Goal: Book appointment/travel/reservation

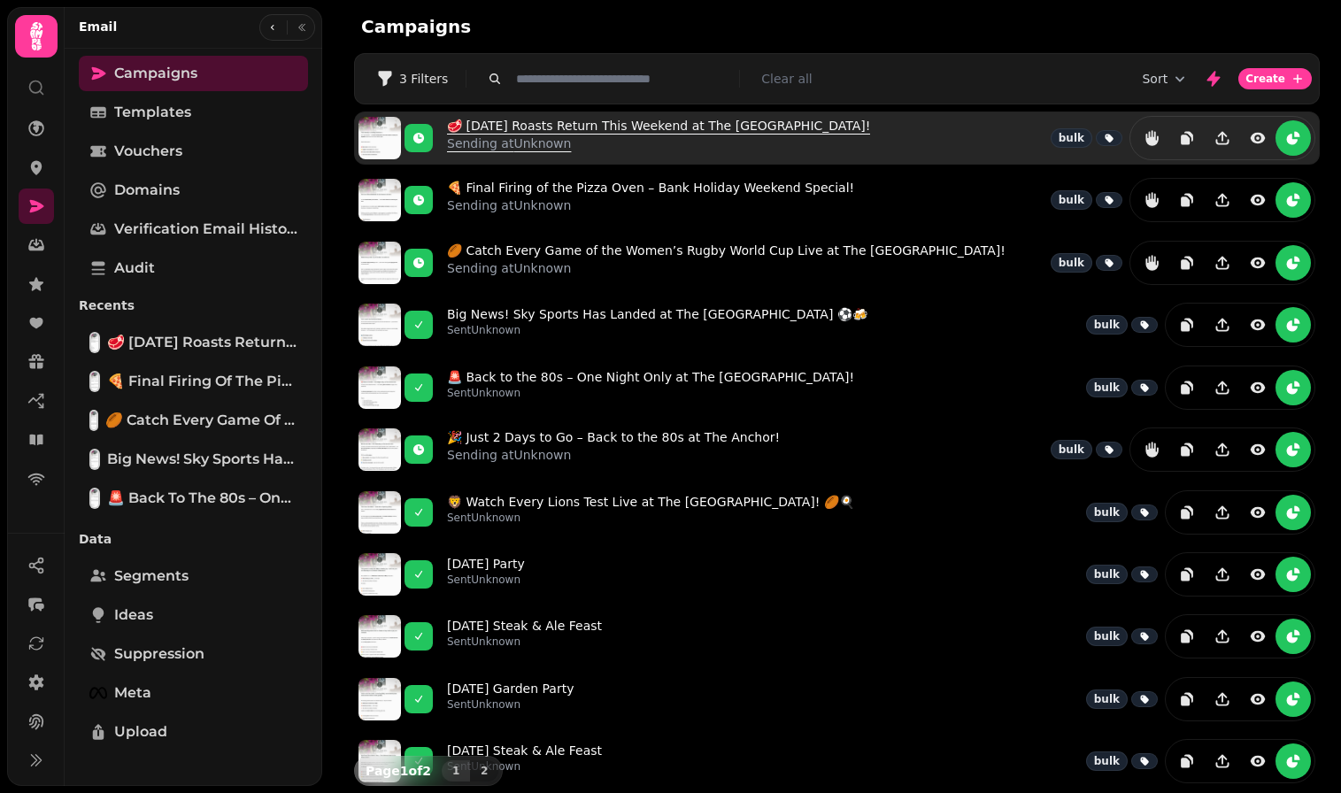
click at [536, 139] on p "Sending at Unknown" at bounding box center [658, 144] width 423 height 18
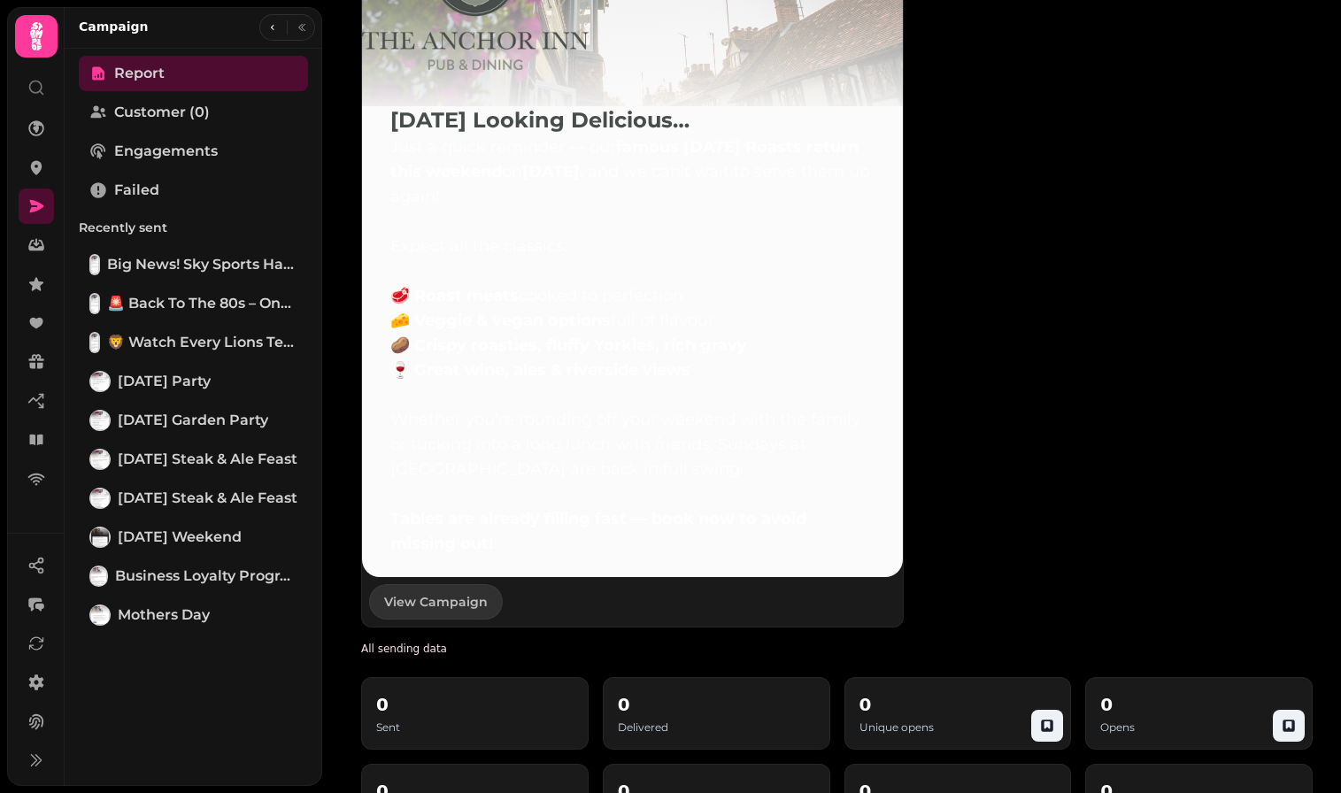
scroll to position [1339, 0]
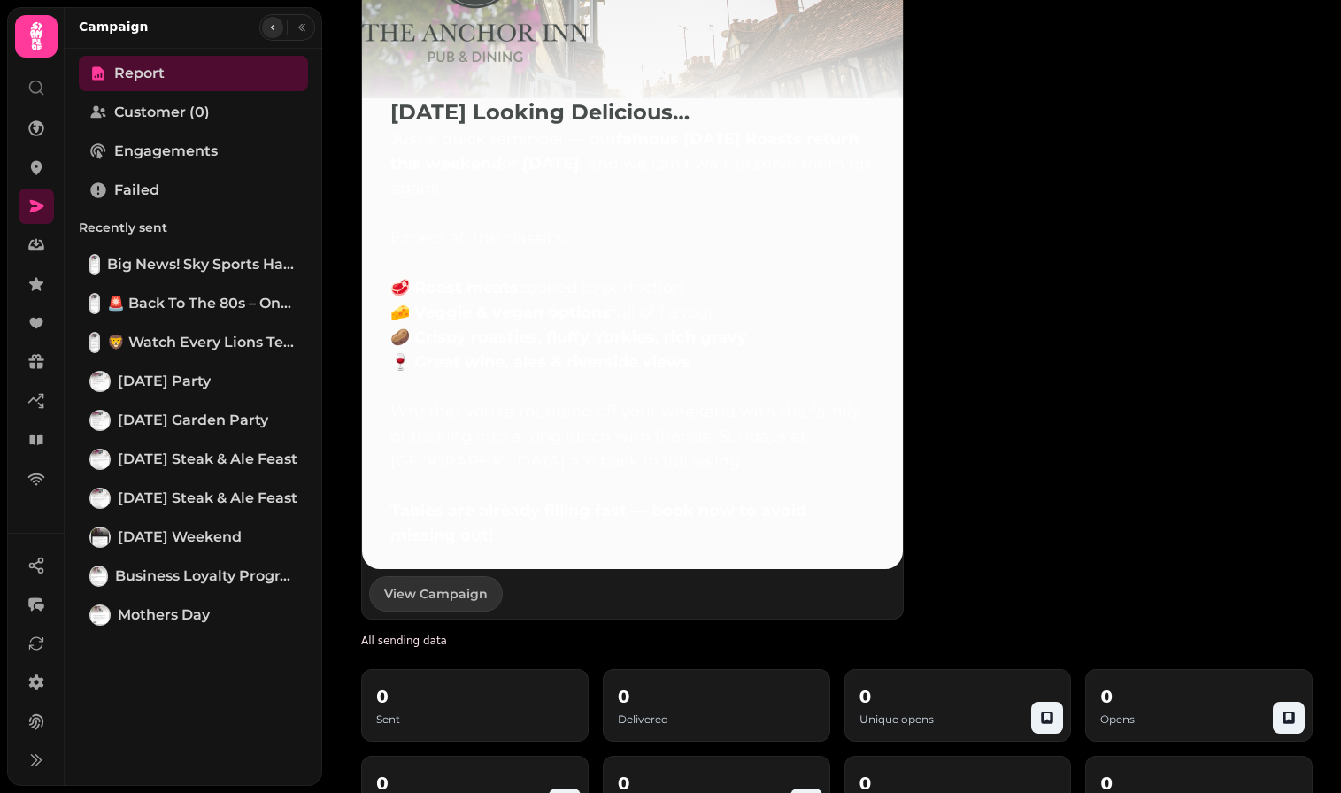
click at [272, 26] on icon "button" at bounding box center [273, 27] width 4 height 5
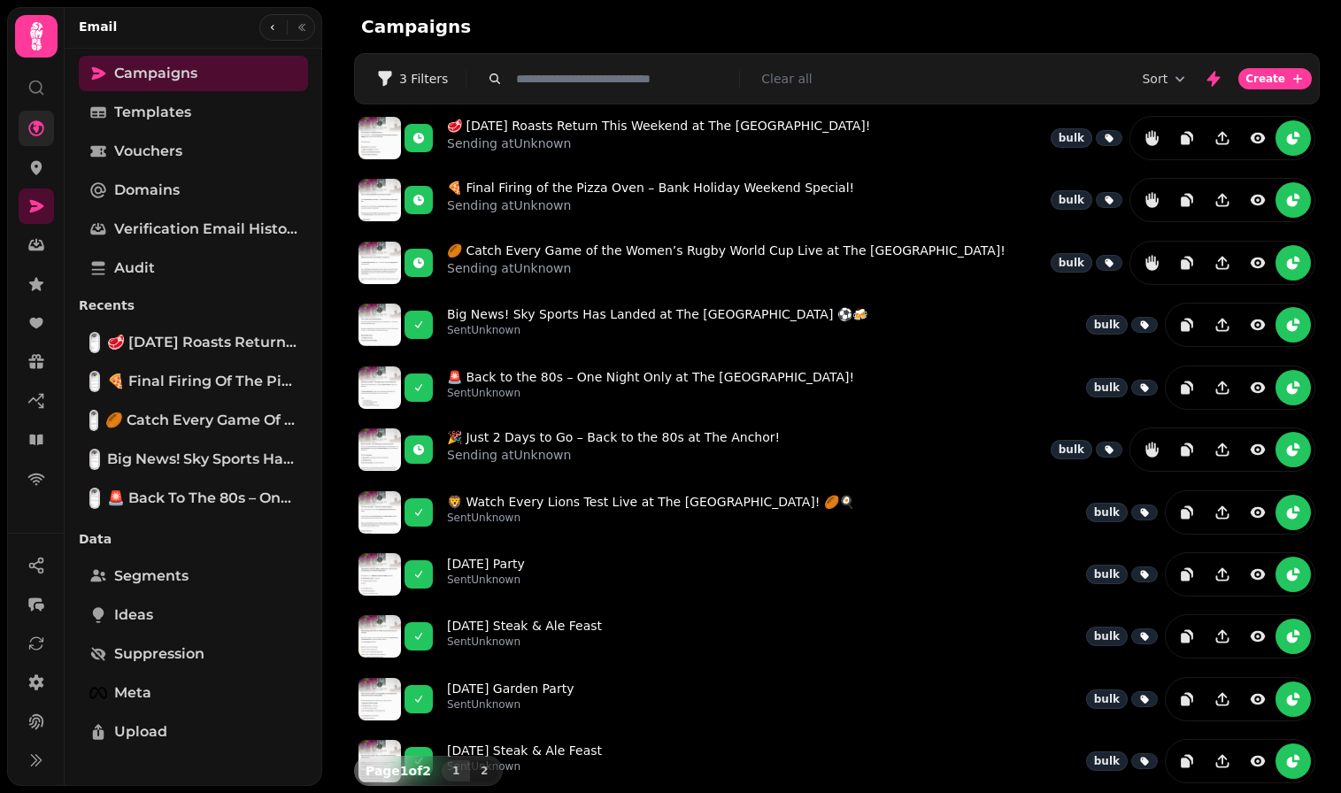
click at [36, 137] on link at bounding box center [36, 128] width 35 height 35
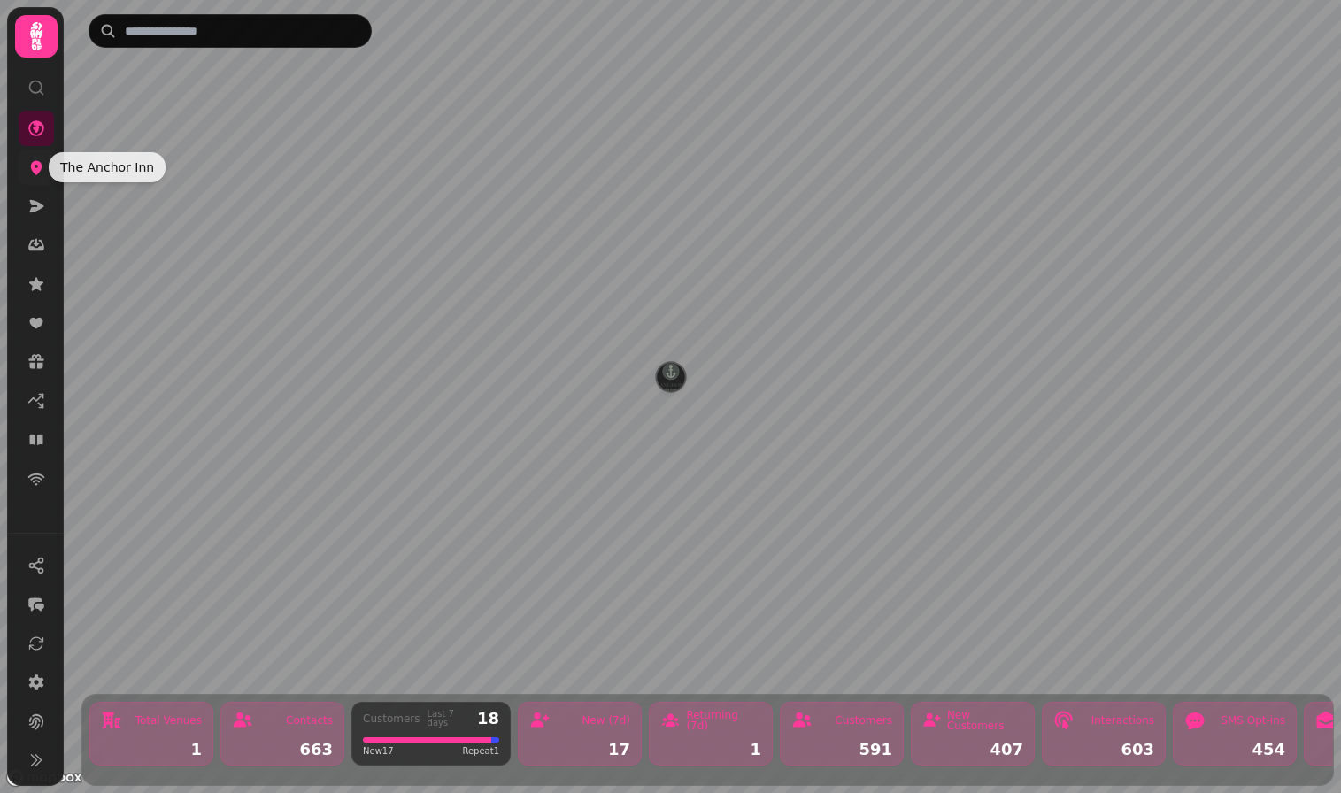
click at [36, 167] on icon at bounding box center [36, 167] width 18 height 18
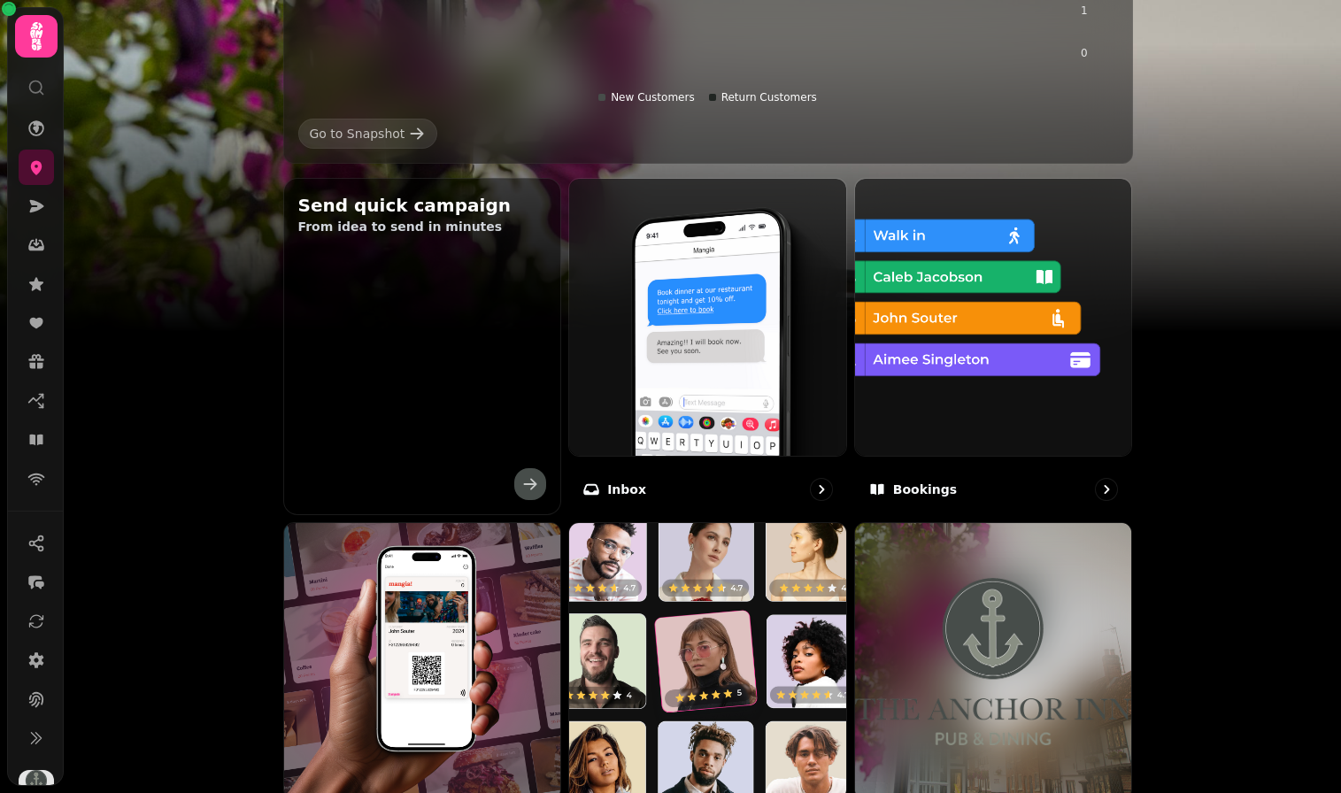
scroll to position [457, 0]
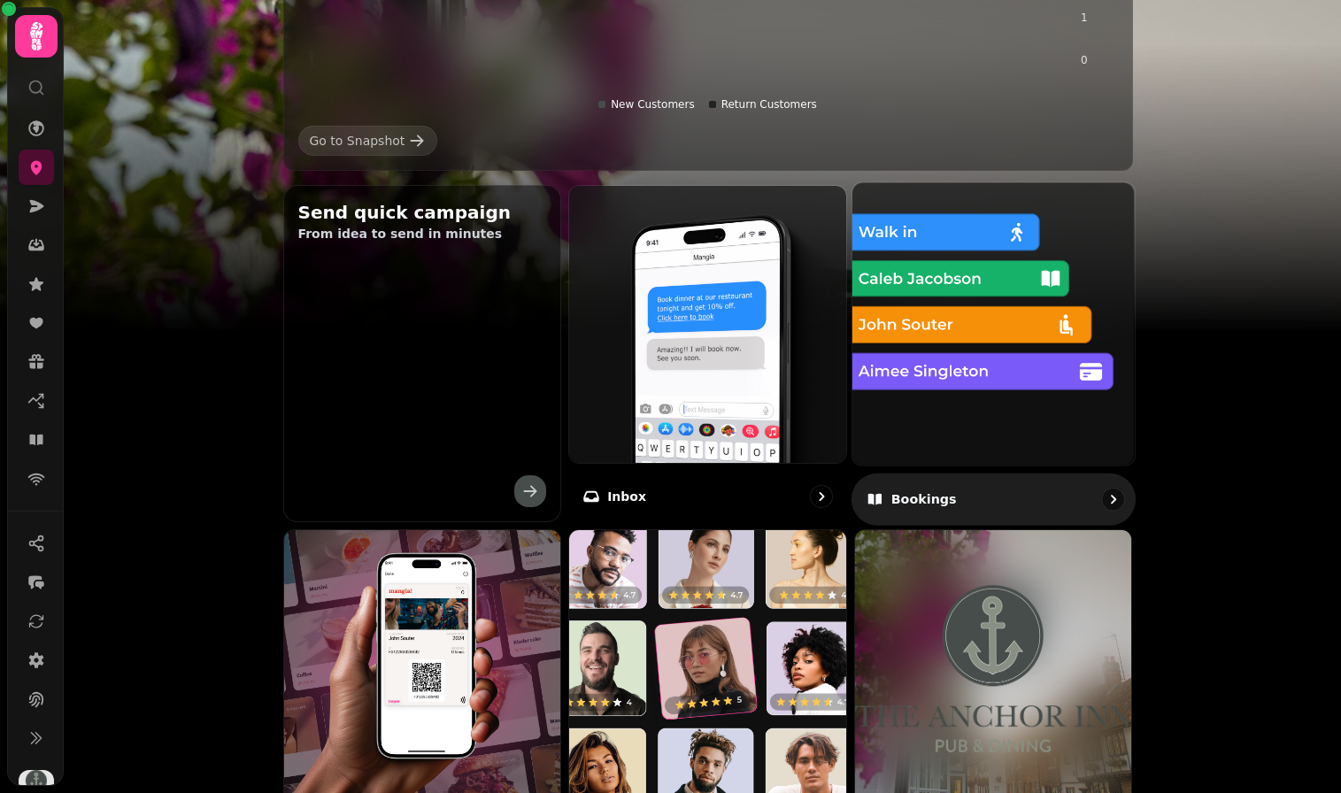
click at [1032, 462] on img at bounding box center [993, 323] width 311 height 311
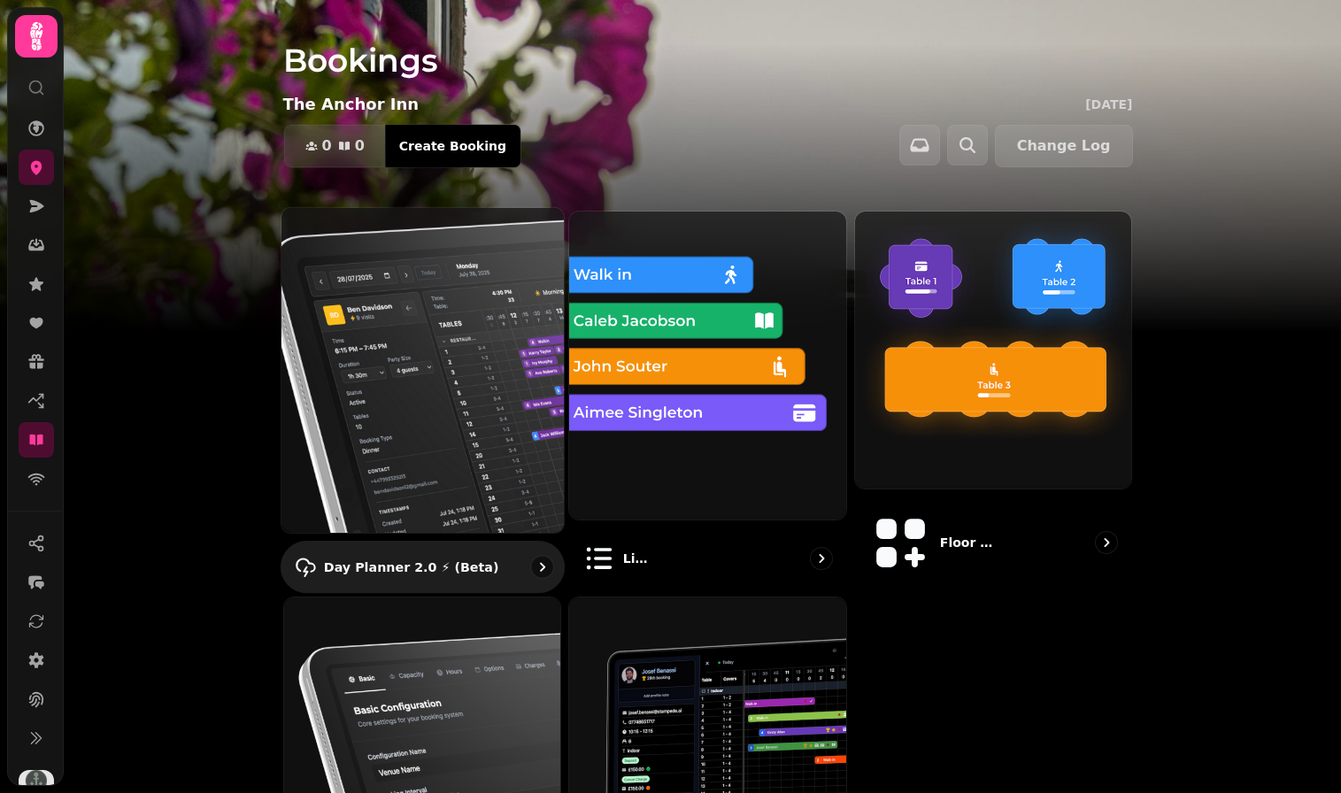
click at [372, 310] on img at bounding box center [421, 370] width 311 height 358
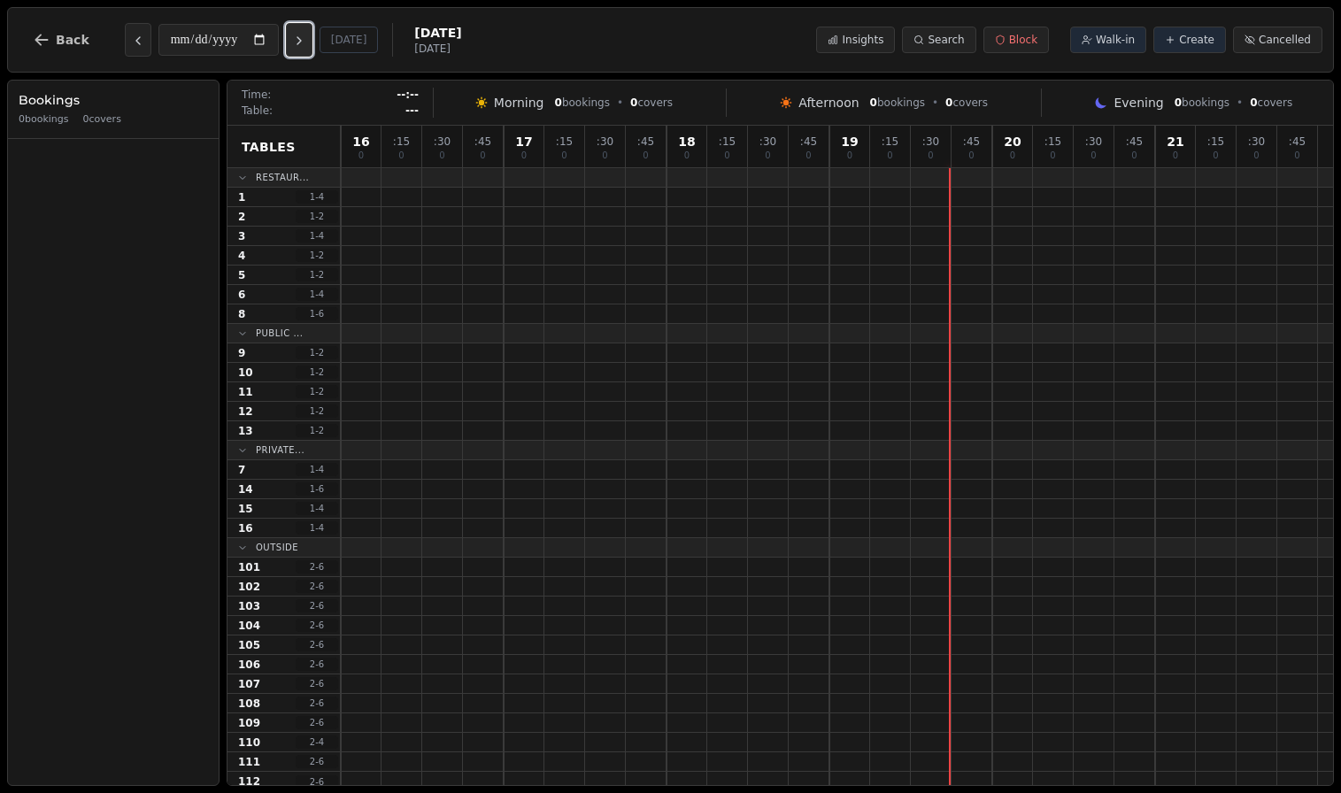
click at [299, 49] on button "Next day" at bounding box center [299, 40] width 27 height 34
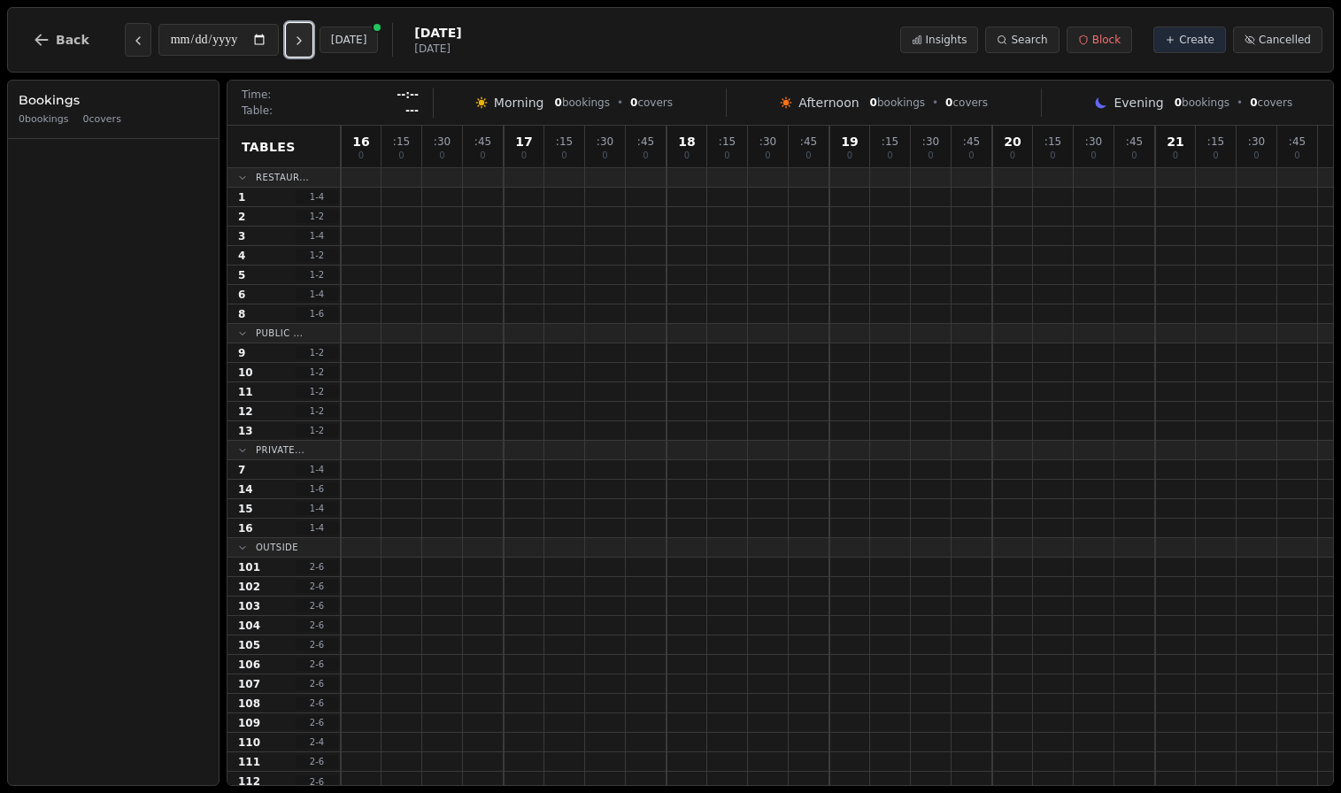
click at [299, 49] on button "Next day" at bounding box center [299, 40] width 27 height 34
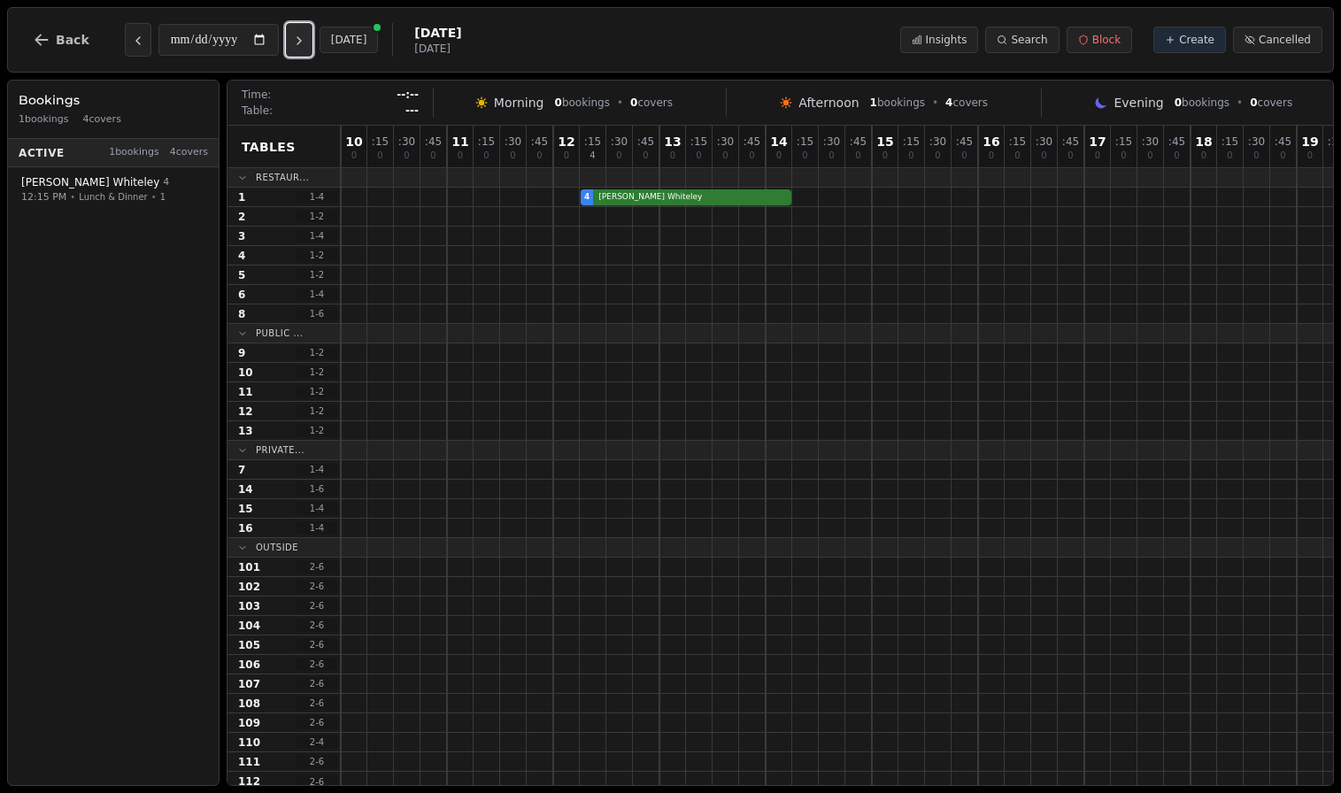
click at [299, 49] on button "Next day" at bounding box center [299, 40] width 27 height 34
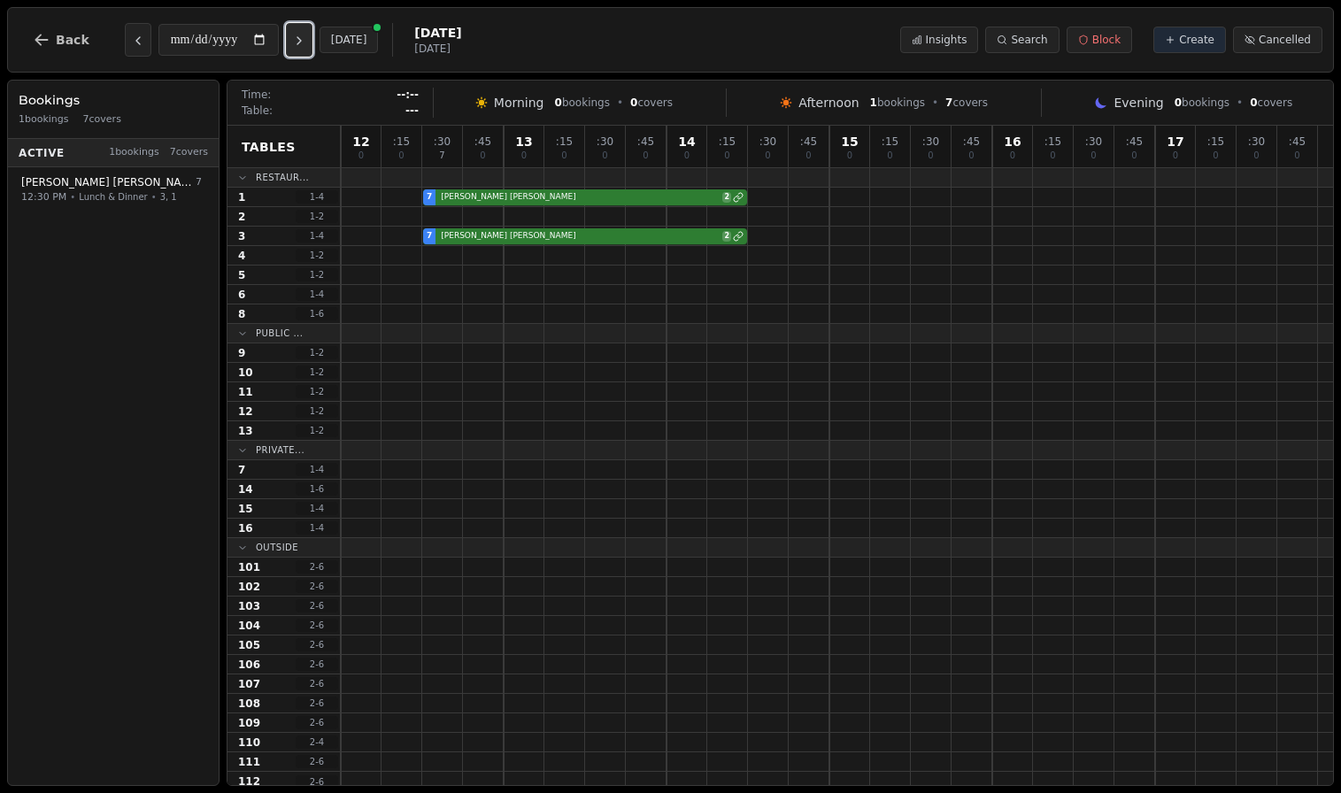
click at [299, 49] on button "Next day" at bounding box center [299, 40] width 27 height 34
type input "**********"
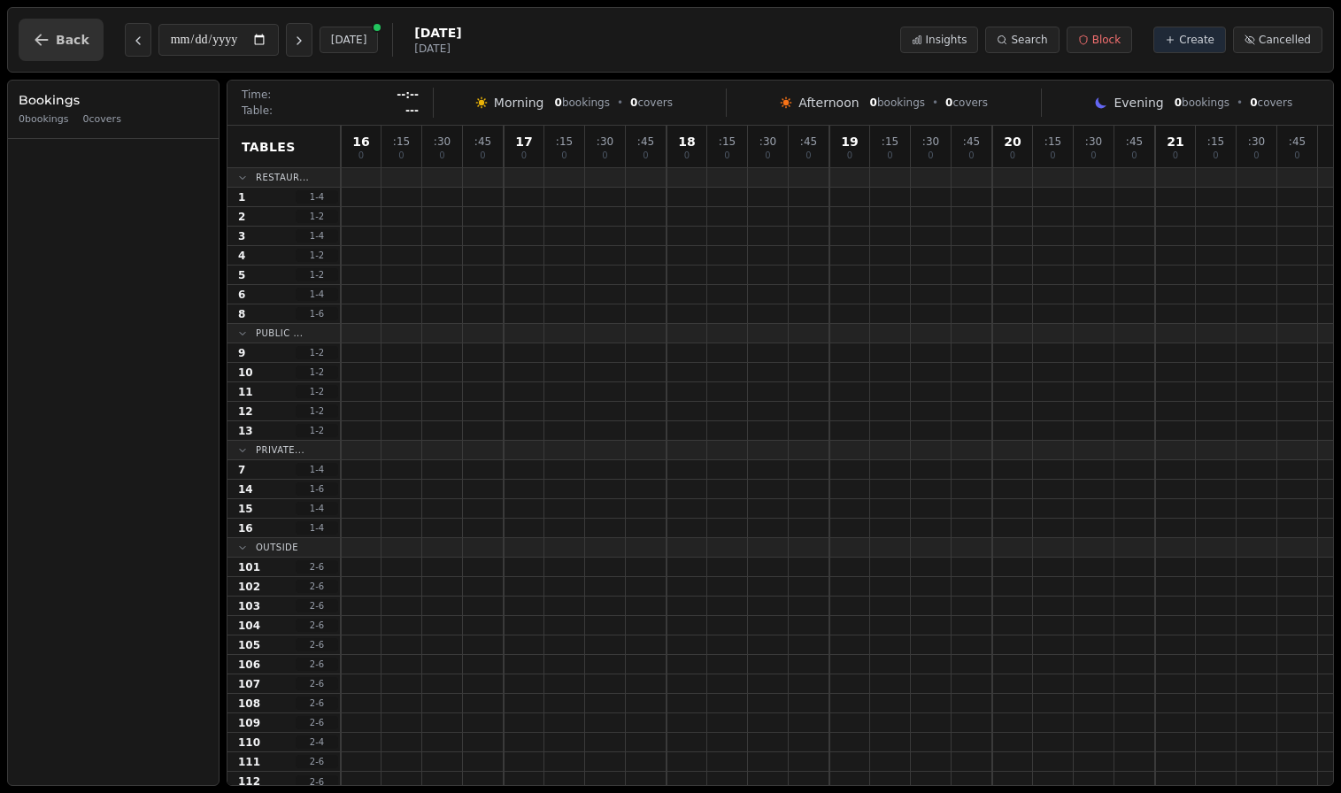
click at [73, 39] on span "Back" at bounding box center [73, 40] width 34 height 12
